Goal: Check status

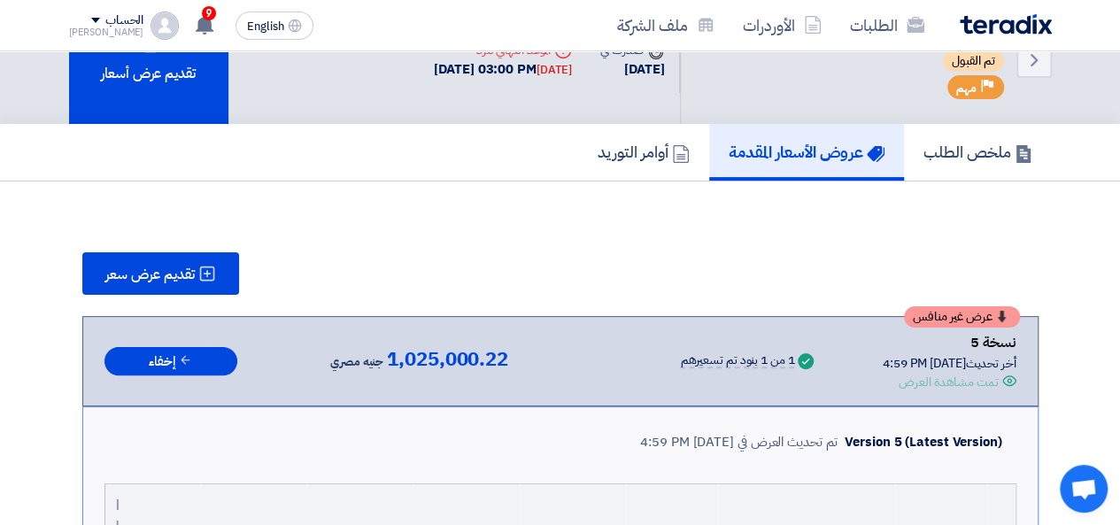
scroll to position [89, 0]
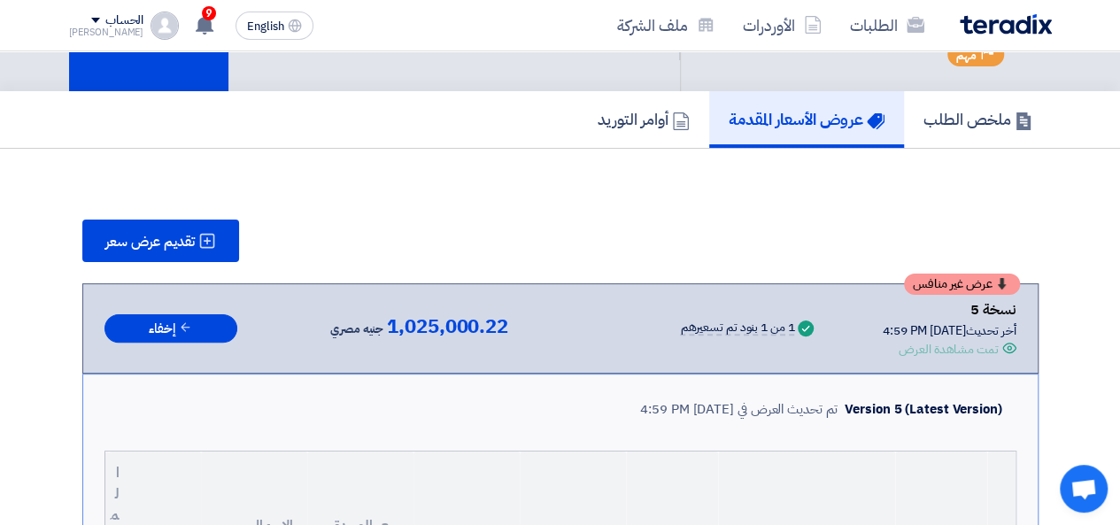
drag, startPoint x: 762, startPoint y: 346, endPoint x: 635, endPoint y: 339, distance: 127.7
click at [635, 338] on div "Success 1 من 1 بنود تم تسعيرهم" at bounding box center [702, 328] width 230 height 19
click at [643, 337] on div "Success 1 من 1 بنود تم تسعيرهم" at bounding box center [702, 328] width 230 height 27
click at [646, 338] on div "Success 1 من 1 بنود تم تسعيرهم" at bounding box center [702, 328] width 230 height 19
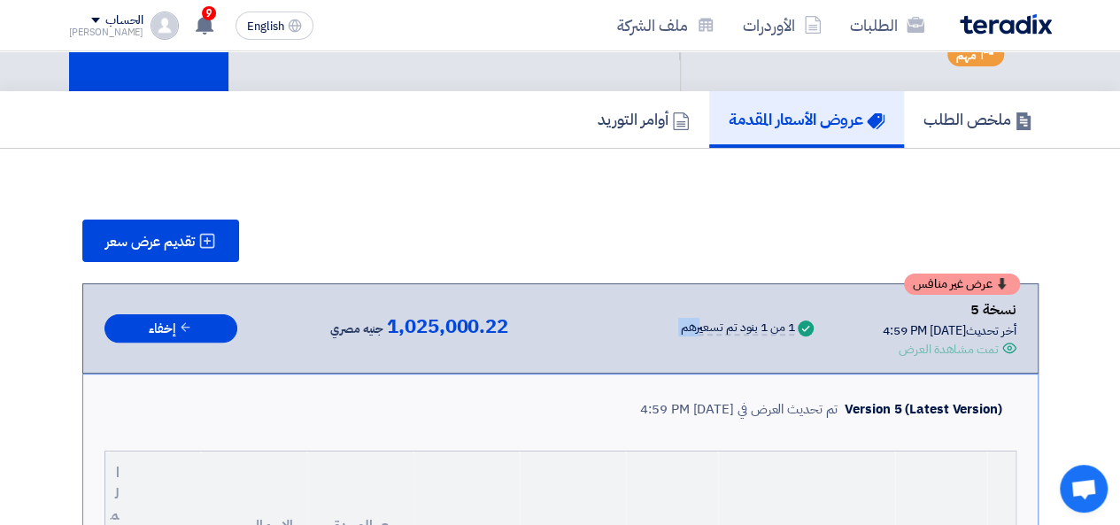
click at [646, 338] on div "Success 1 من 1 بنود تم تسعيرهم" at bounding box center [702, 328] width 230 height 19
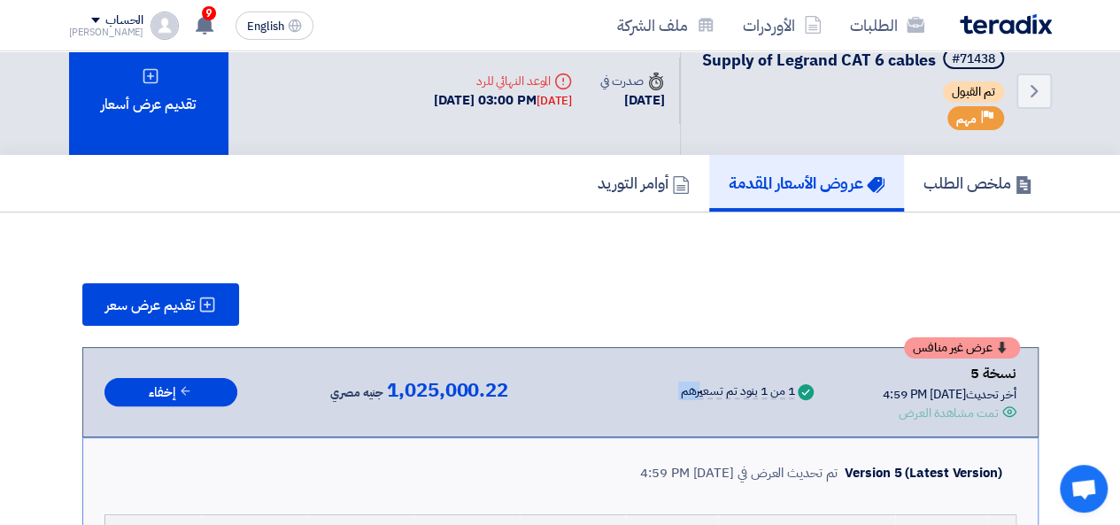
scroll to position [0, 0]
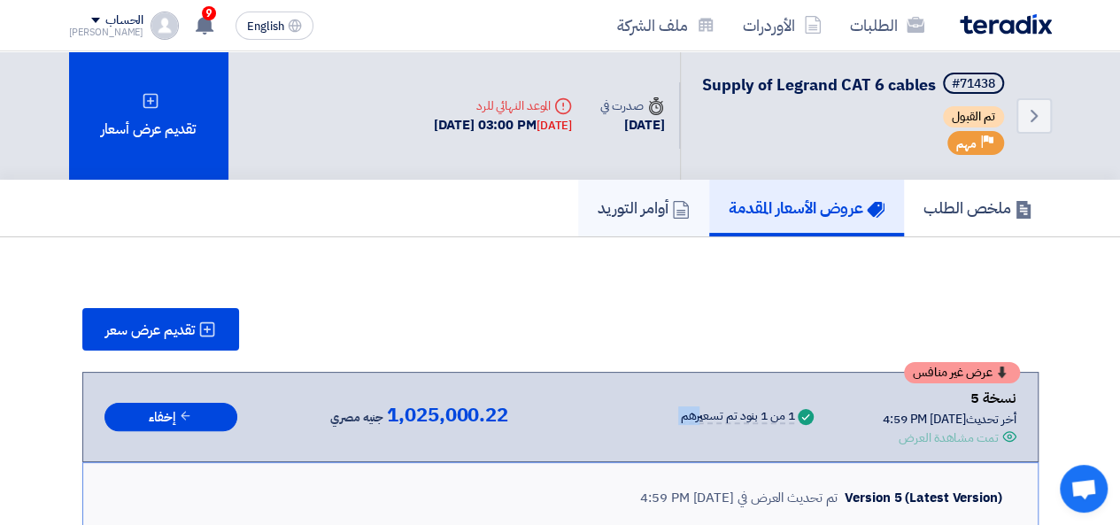
click at [678, 219] on use at bounding box center [681, 210] width 16 height 18
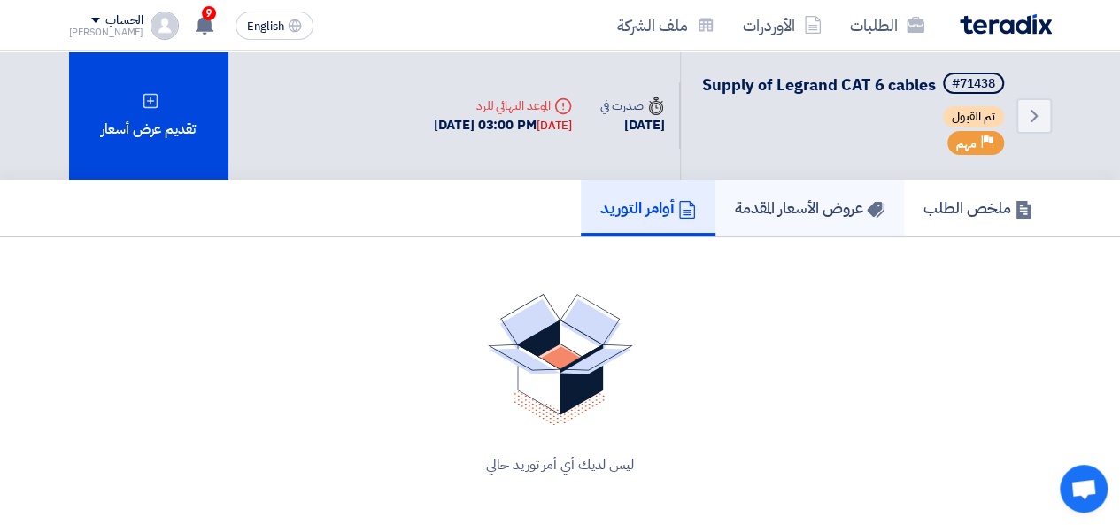
click at [760, 218] on h5 "عروض الأسعار المقدمة" at bounding box center [810, 207] width 150 height 20
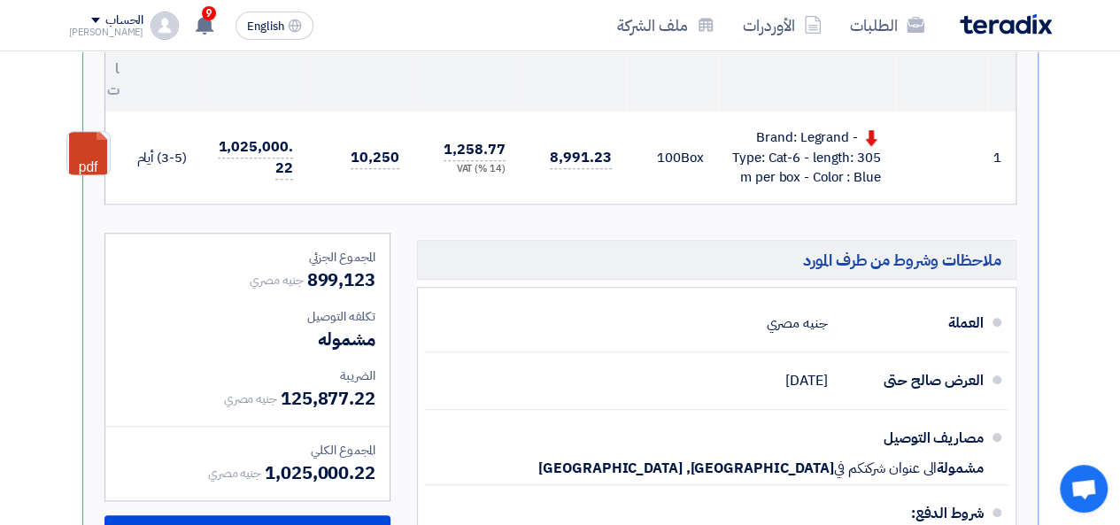
scroll to position [708, 0]
